Goal: Communication & Community: Answer question/provide support

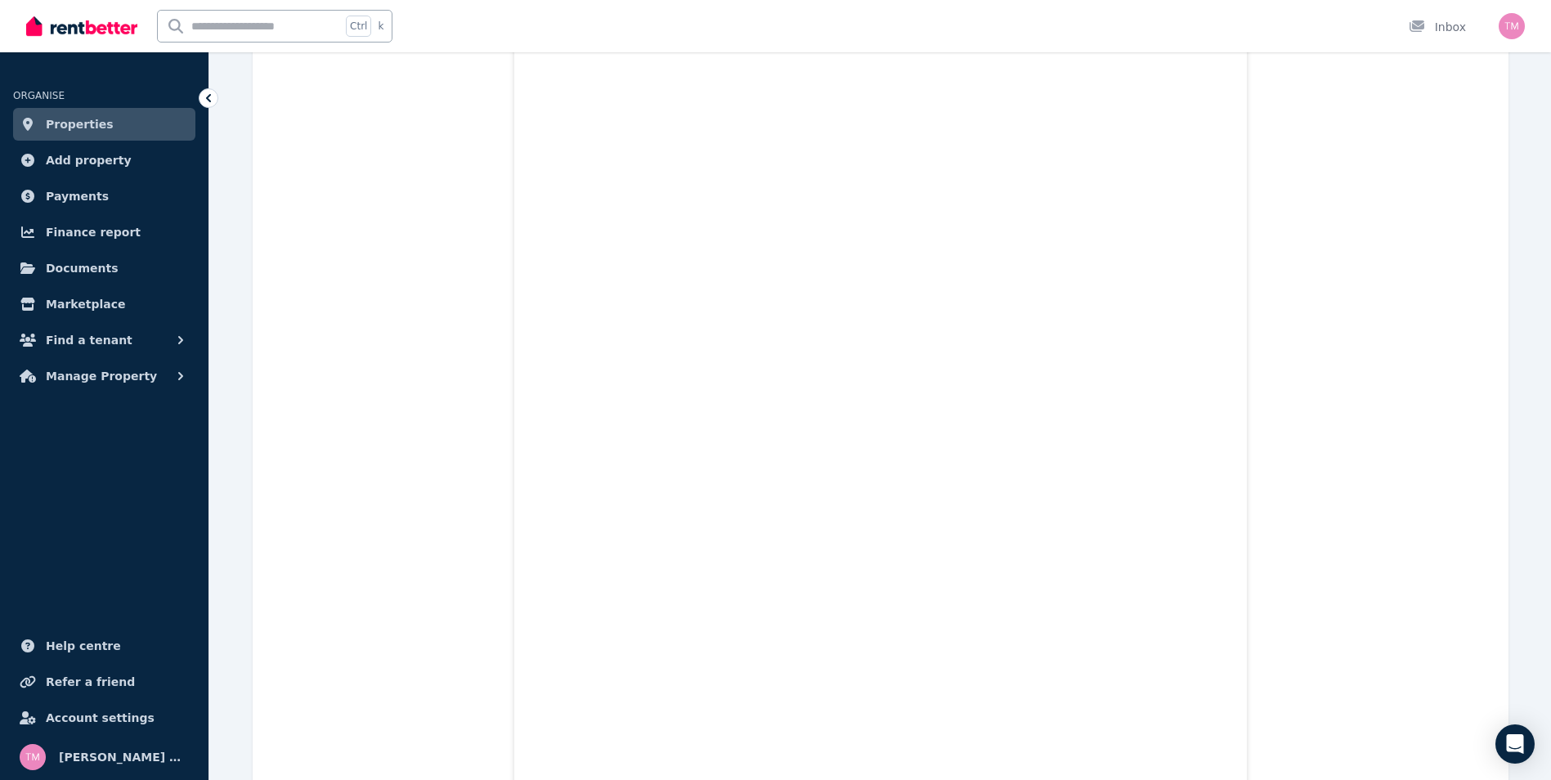
scroll to position [26861, 0]
click at [208, 94] on icon at bounding box center [208, 98] width 16 height 16
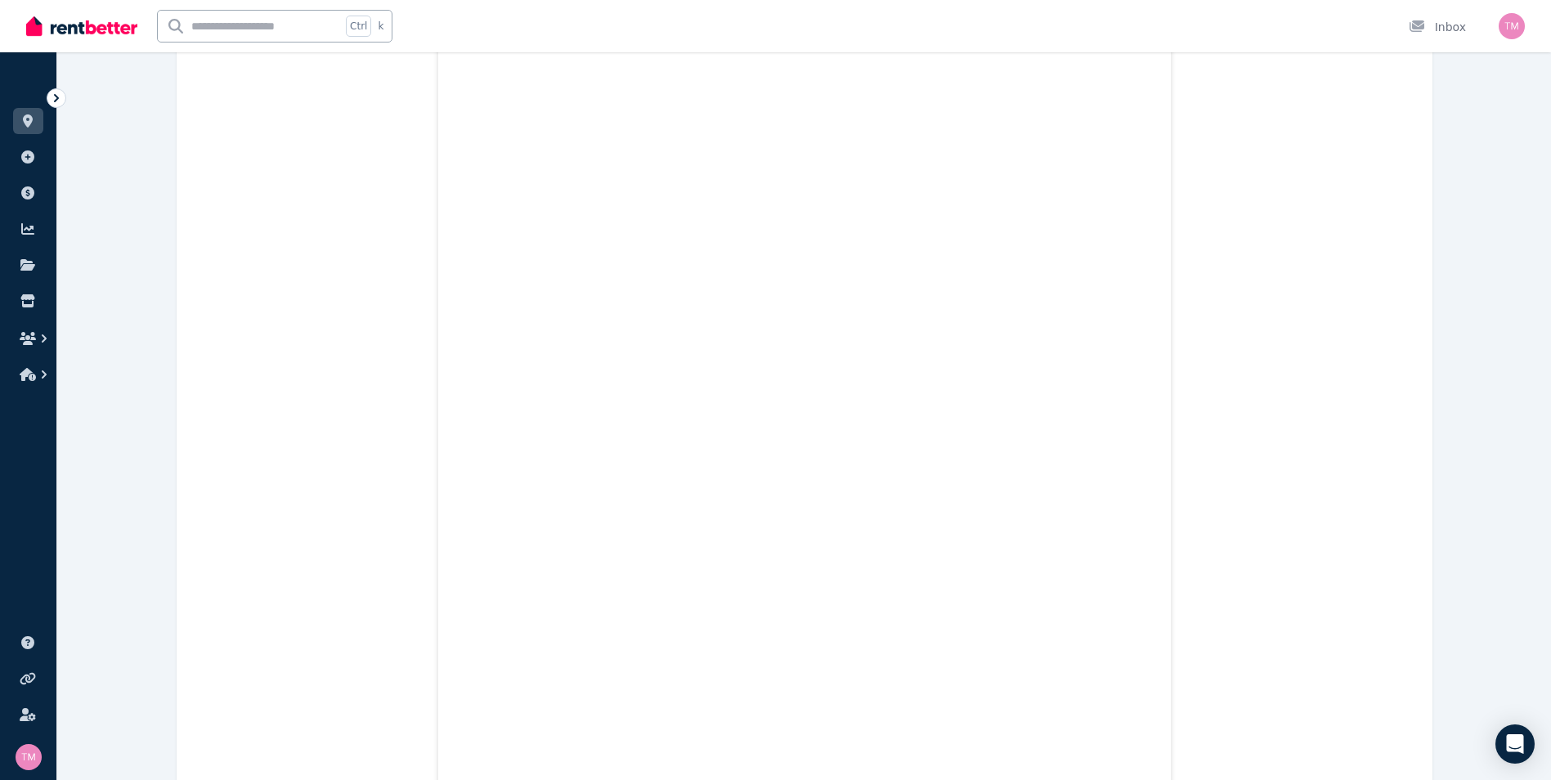
click at [64, 98] on icon at bounding box center [56, 98] width 16 height 16
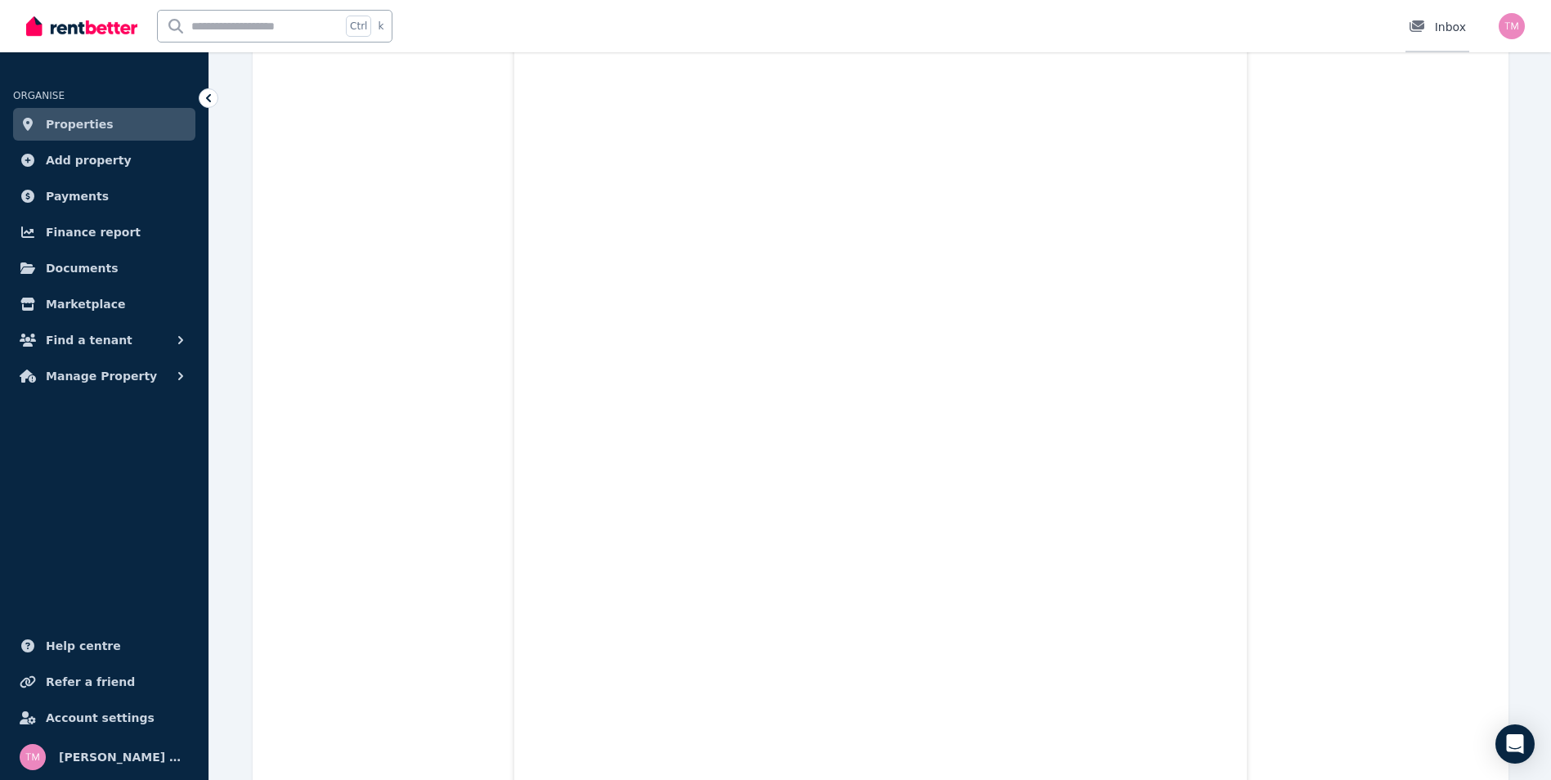
click at [1460, 26] on div "Inbox" at bounding box center [1437, 27] width 57 height 16
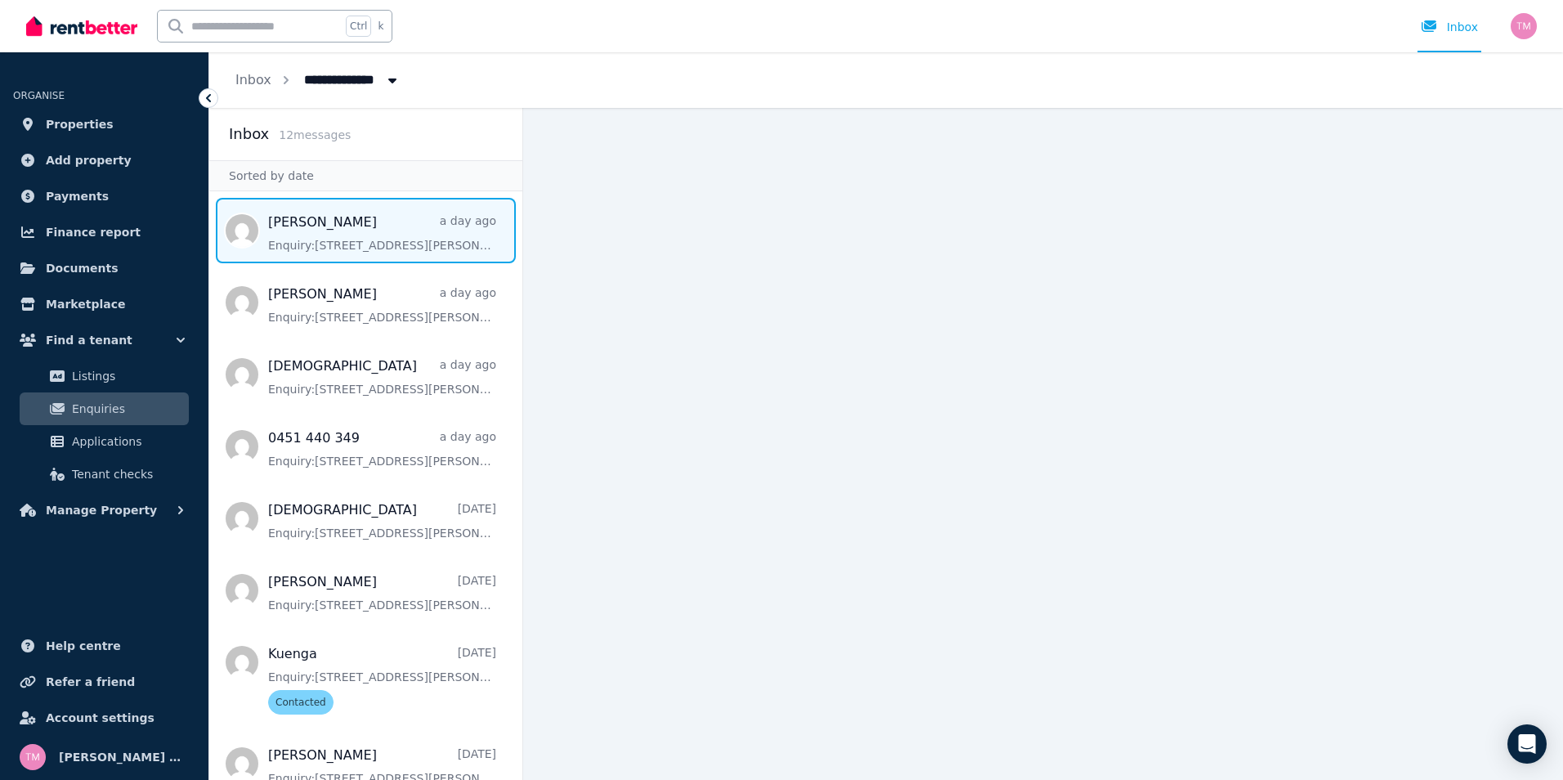
click at [397, 244] on span "Message list" at bounding box center [365, 230] width 313 height 65
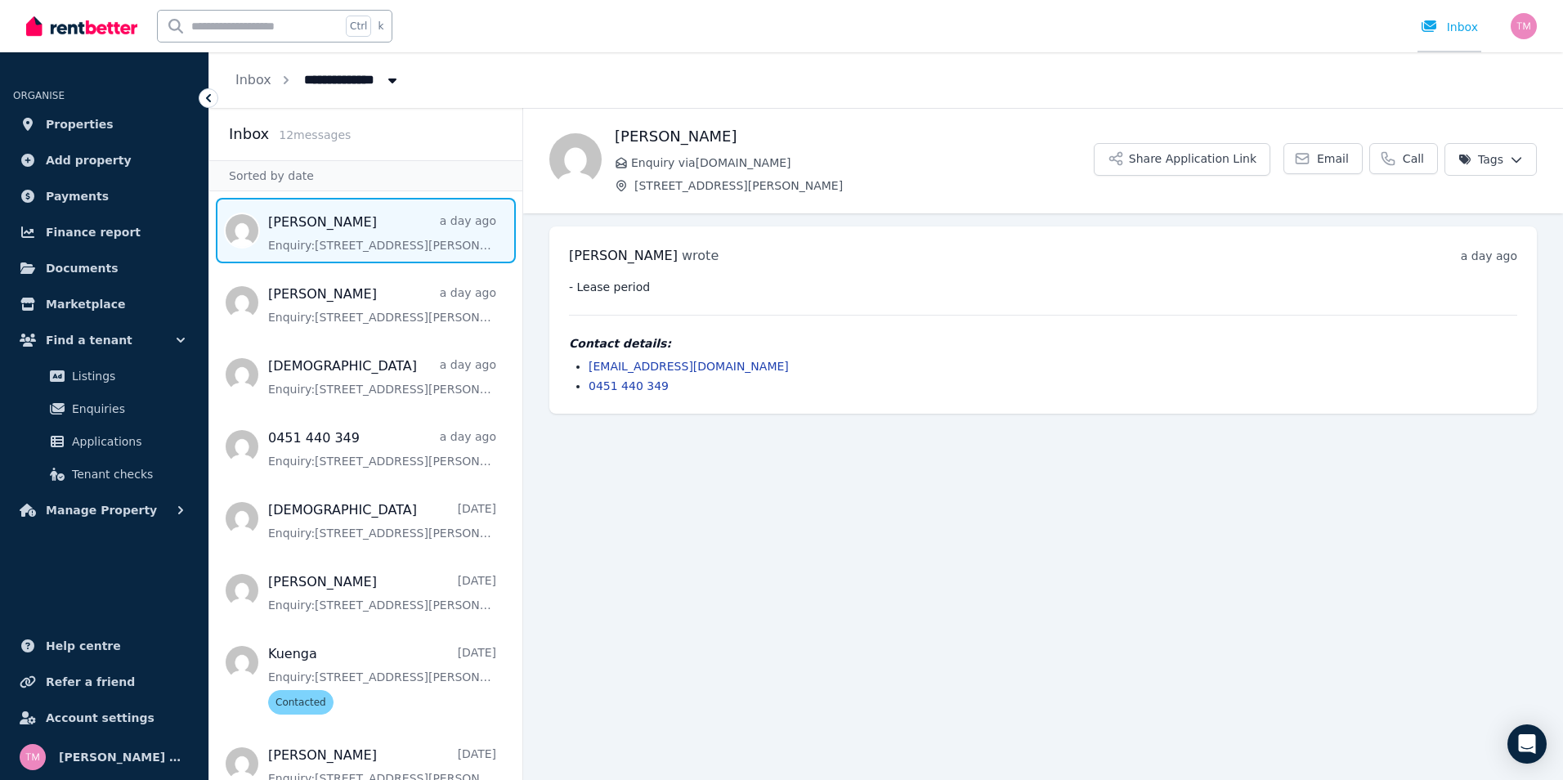
click at [1461, 26] on div "Inbox" at bounding box center [1449, 27] width 57 height 16
click at [1518, 27] on img "button" at bounding box center [1524, 26] width 26 height 26
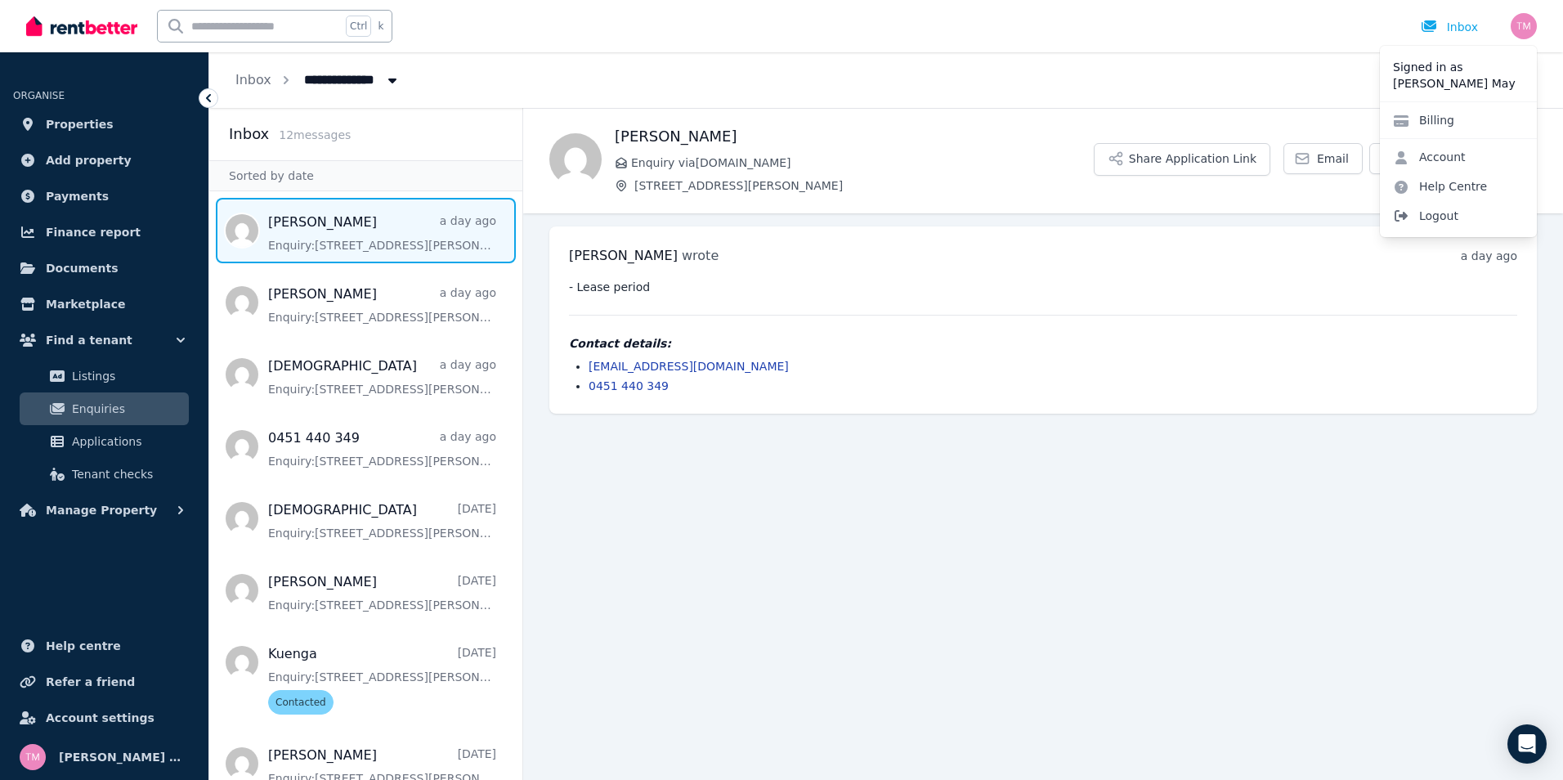
click at [1438, 216] on span "Logout" at bounding box center [1458, 215] width 157 height 29
